Goal: Transaction & Acquisition: Purchase product/service

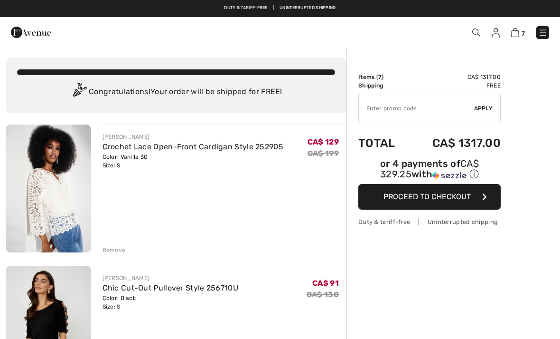
click at [451, 112] on input "TEXT" at bounding box center [416, 108] width 115 height 28
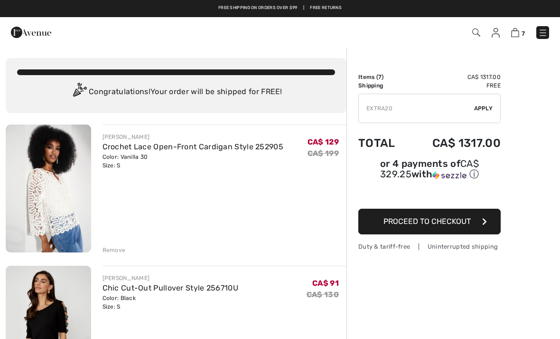
type input "EXTRA20"
click at [487, 106] on span "Apply" at bounding box center [483, 108] width 19 height 9
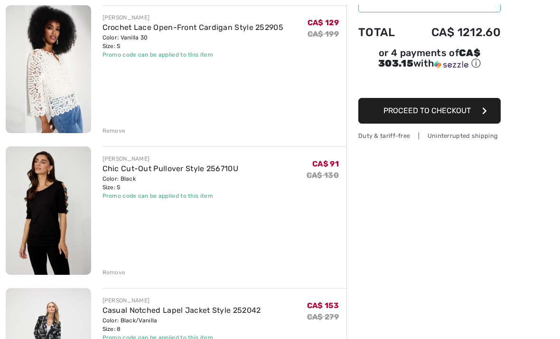
scroll to position [119, 0]
click at [114, 128] on div "Remove" at bounding box center [114, 130] width 23 height 9
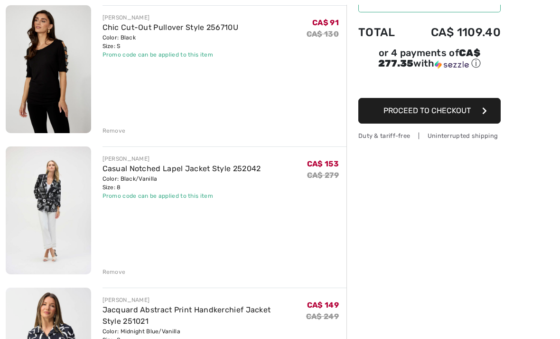
click at [117, 132] on div "Remove" at bounding box center [114, 130] width 23 height 9
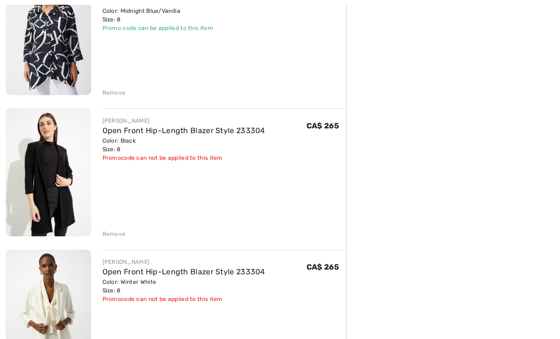
scroll to position [299, 0]
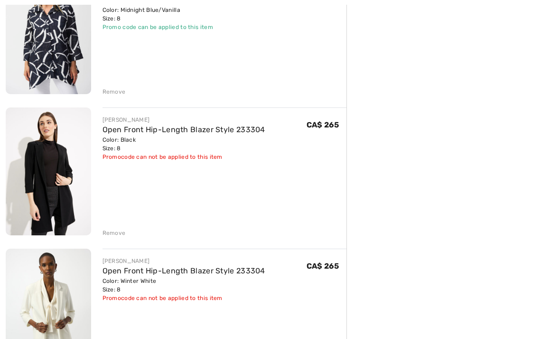
click at [109, 231] on div "Remove" at bounding box center [114, 232] width 23 height 9
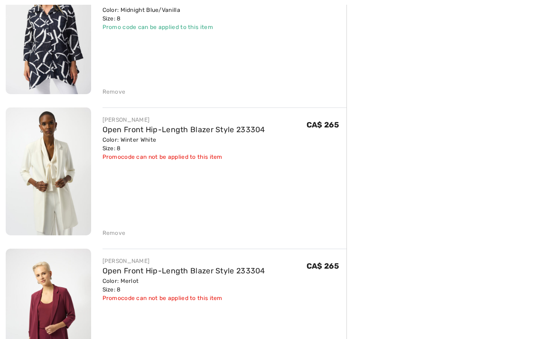
click at [114, 234] on div "Remove" at bounding box center [114, 232] width 23 height 9
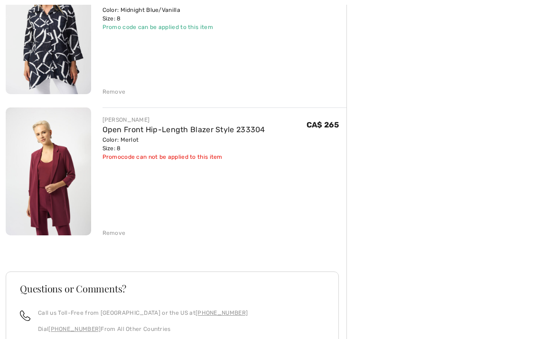
click at [118, 231] on div "Remove" at bounding box center [114, 232] width 23 height 9
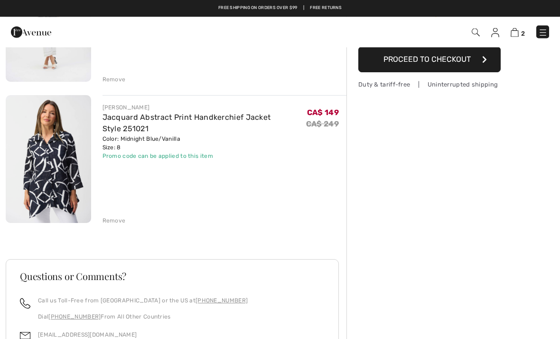
scroll to position [0, 0]
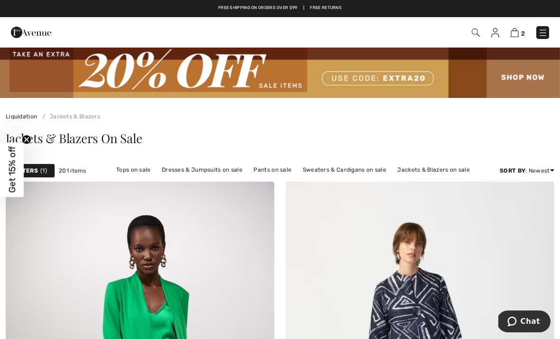
click at [137, 169] on link "Tops on sale" at bounding box center [134, 169] width 44 height 12
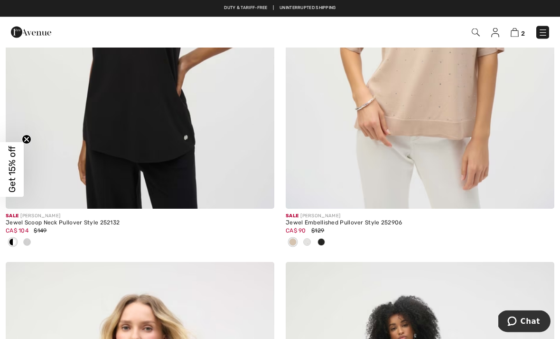
scroll to position [6407, 0]
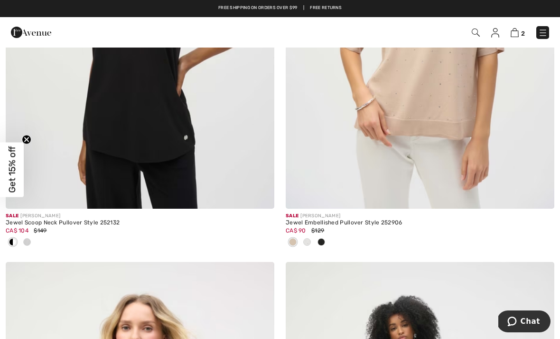
click at [478, 123] on img at bounding box center [420, 6] width 269 height 403
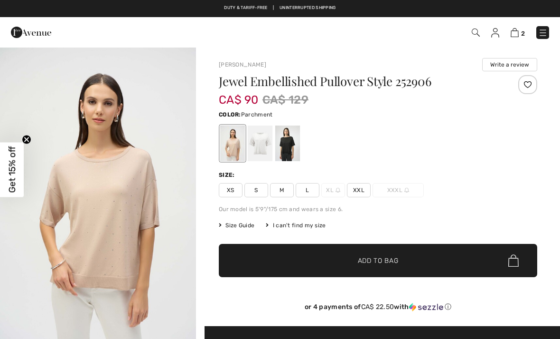
checkbox input "true"
click at [292, 139] on div at bounding box center [287, 143] width 25 height 36
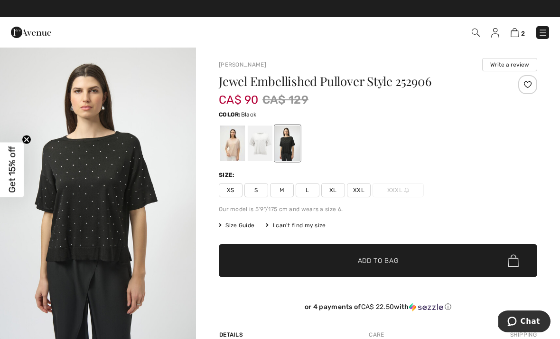
click at [258, 191] on span "S" at bounding box center [257, 190] width 24 height 14
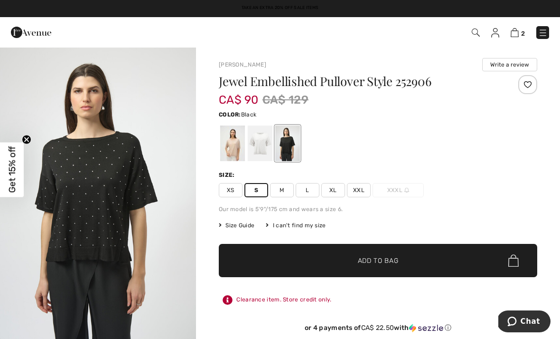
click at [388, 259] on span "Add to Bag" at bounding box center [378, 260] width 41 height 10
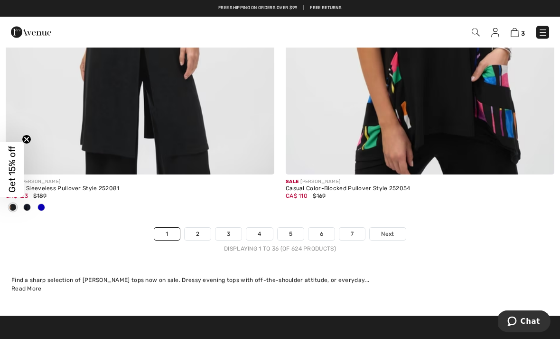
scroll to position [8265, 0]
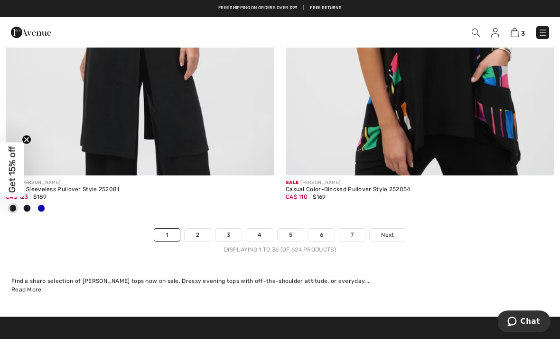
click at [200, 228] on link "2" at bounding box center [198, 234] width 26 height 12
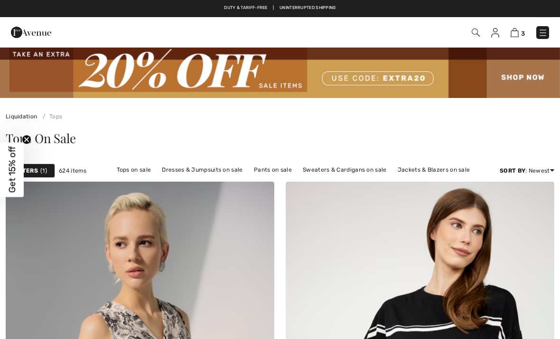
checkbox input "true"
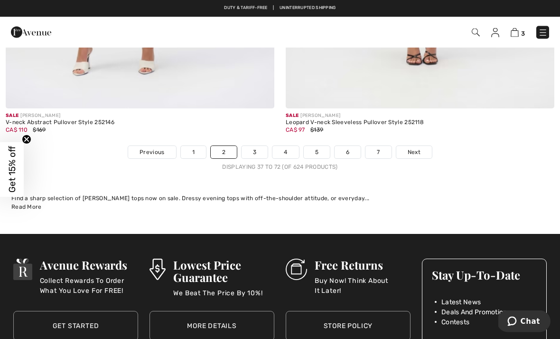
scroll to position [8300, 0]
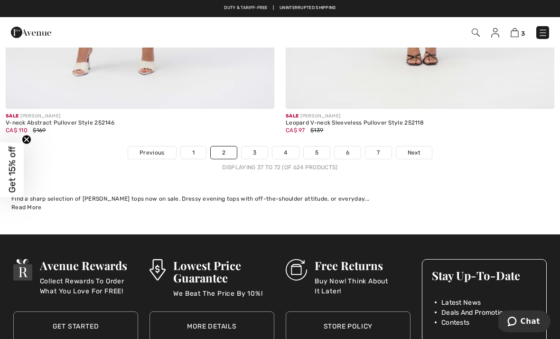
click at [257, 148] on link "3" at bounding box center [255, 152] width 26 height 12
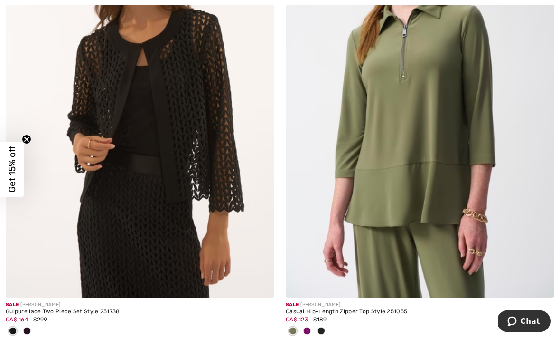
scroll to position [5314, 0]
click at [232, 207] on img at bounding box center [140, 95] width 269 height 403
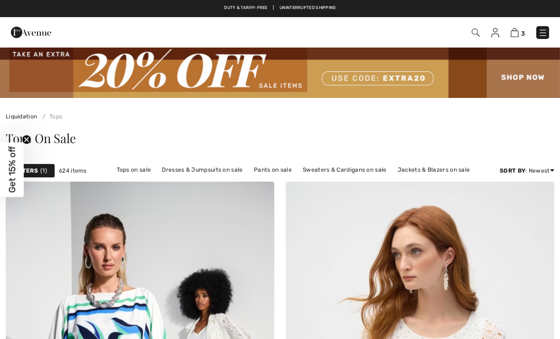
checkbox input "true"
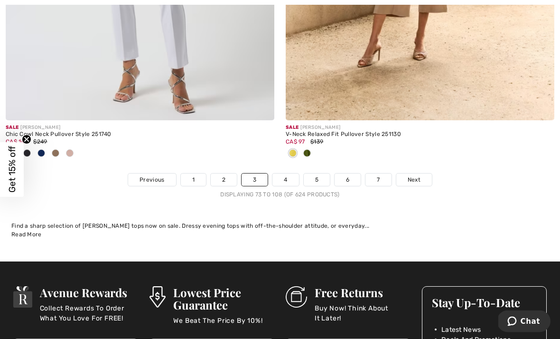
scroll to position [8335, 0]
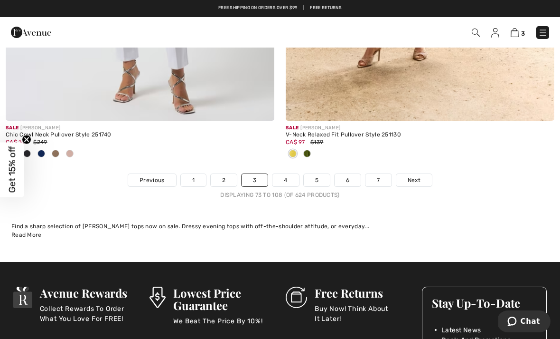
click at [286, 174] on link "4" at bounding box center [286, 180] width 26 height 12
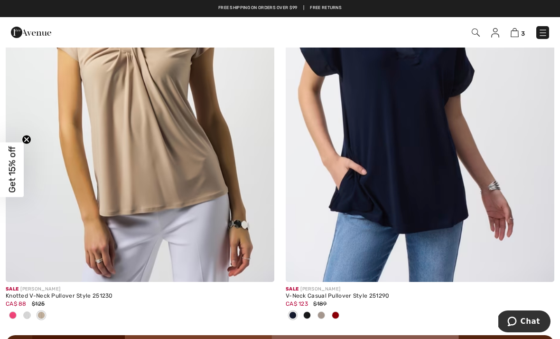
scroll to position [5298, 0]
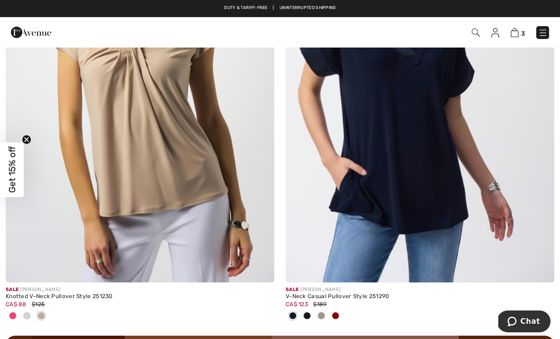
click at [210, 213] on img at bounding box center [140, 80] width 269 height 403
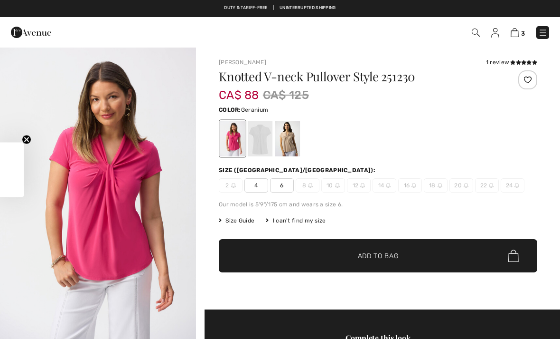
checkbox input "true"
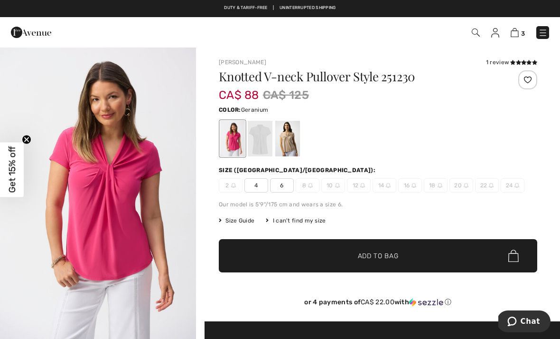
click at [291, 134] on div at bounding box center [287, 139] width 25 height 36
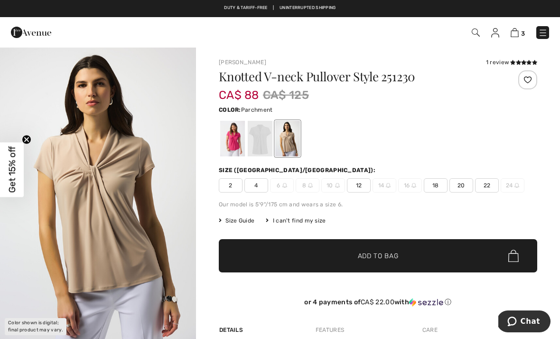
click at [261, 138] on div at bounding box center [260, 139] width 25 height 36
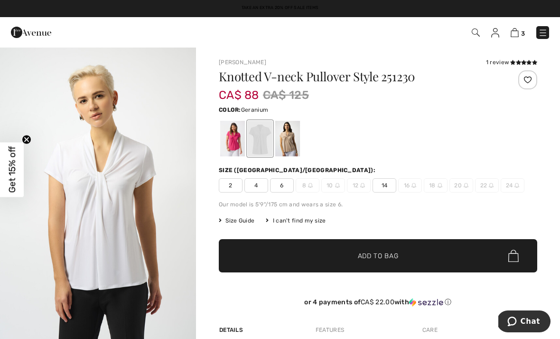
click at [229, 141] on div at bounding box center [232, 139] width 25 height 36
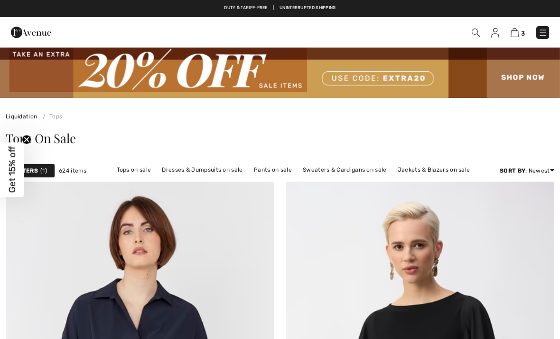
scroll to position [5329, 0]
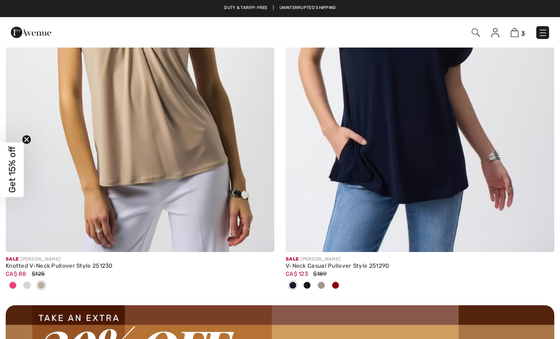
checkbox input "true"
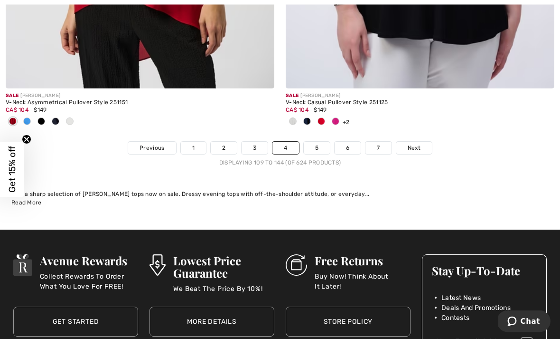
scroll to position [8320, 0]
click at [321, 141] on link "5" at bounding box center [317, 147] width 26 height 12
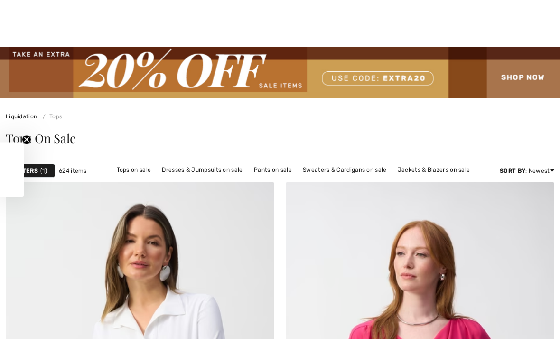
checkbox input "true"
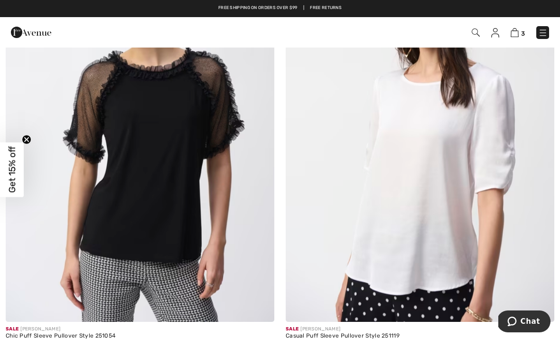
scroll to position [2083, 0]
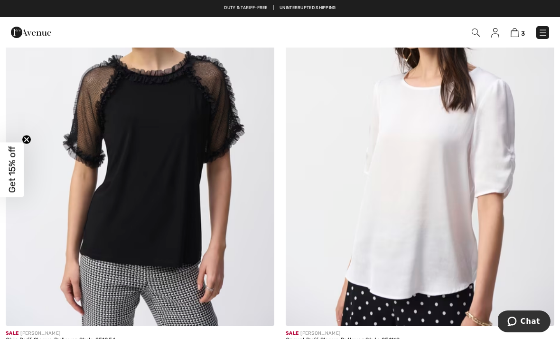
click at [215, 200] on img at bounding box center [140, 124] width 269 height 403
click at [195, 177] on img at bounding box center [140, 124] width 269 height 403
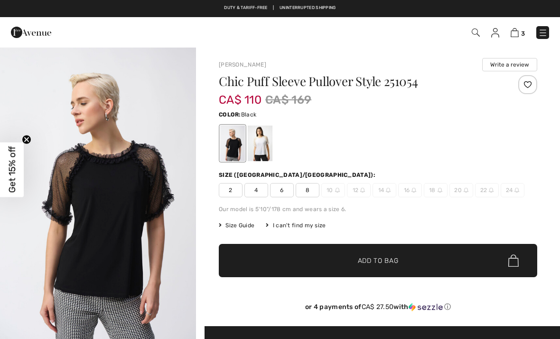
checkbox input "true"
click at [263, 138] on div at bounding box center [260, 143] width 25 height 36
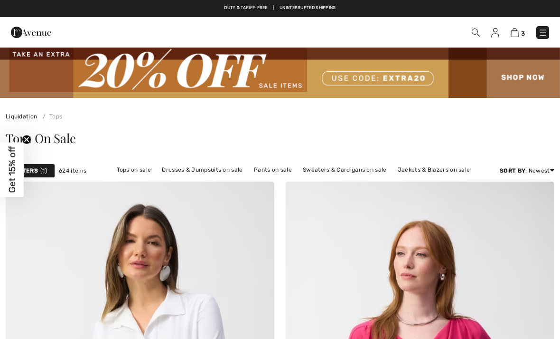
scroll to position [2168, 0]
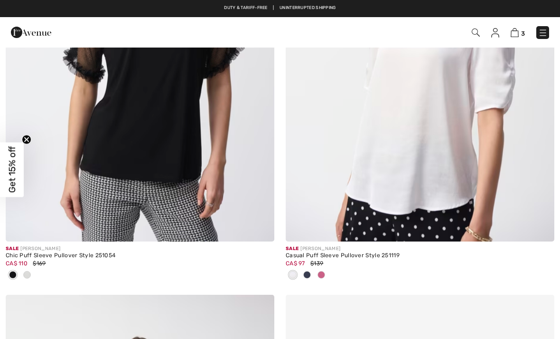
checkbox input "true"
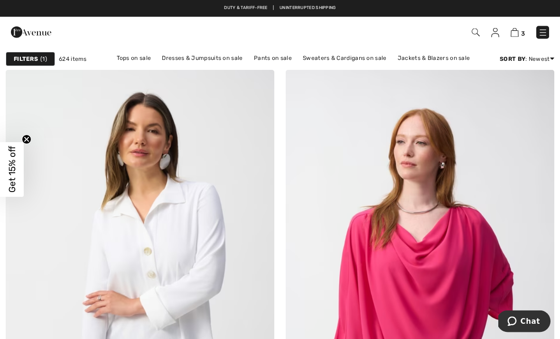
scroll to position [0, 0]
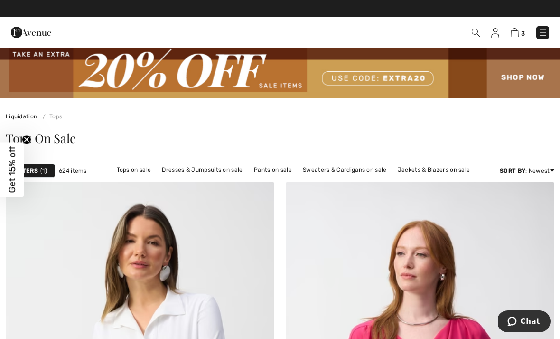
click at [272, 169] on link "Pants on sale" at bounding box center [272, 169] width 47 height 12
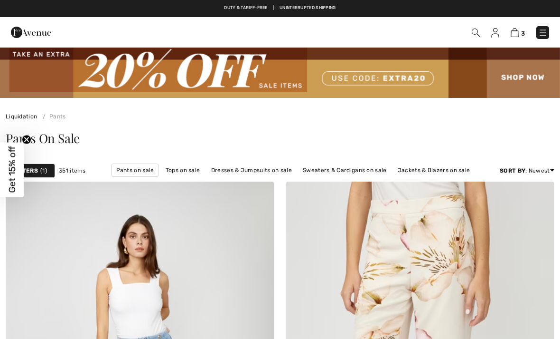
checkbox input "true"
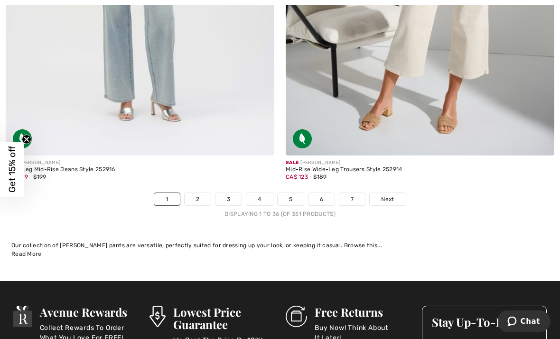
scroll to position [8238, 0]
click at [203, 193] on link "2" at bounding box center [198, 199] width 26 height 12
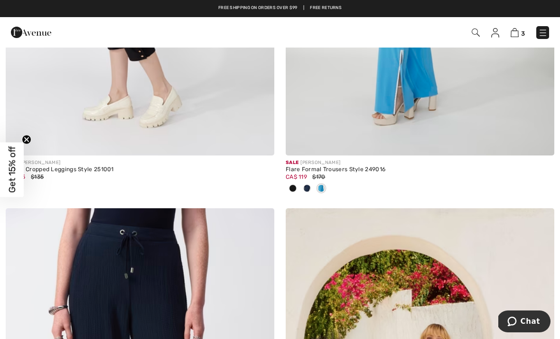
scroll to position [5984, 0]
